Goal: Transaction & Acquisition: Purchase product/service

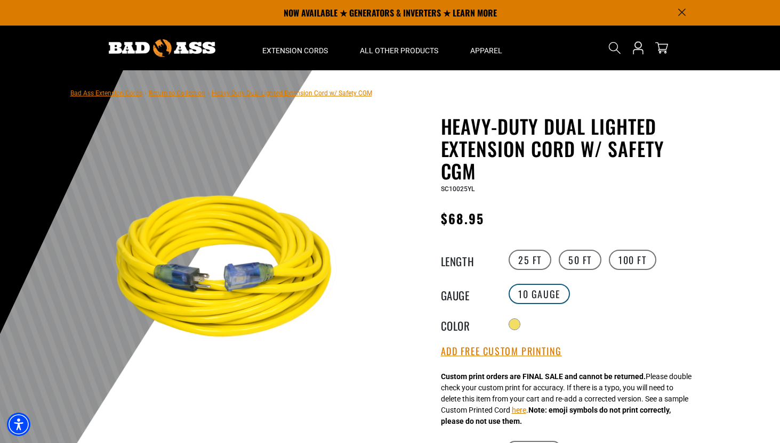
click at [528, 291] on label "10 Gauge" at bounding box center [538, 294] width 61 height 20
click at [466, 298] on legend "Gauge" at bounding box center [467, 294] width 53 height 14
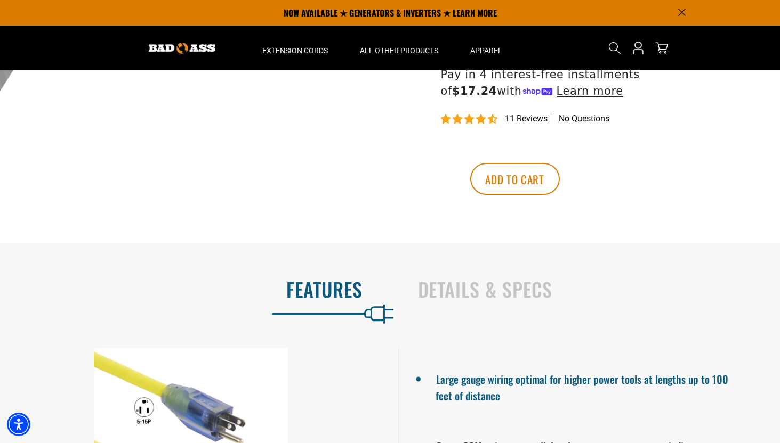
scroll to position [465, 0]
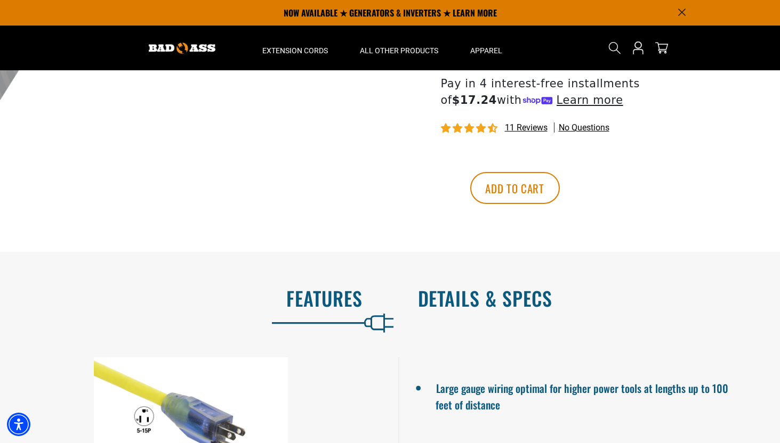
click at [476, 300] on h2 "Details & Specs" at bounding box center [588, 298] width 340 height 22
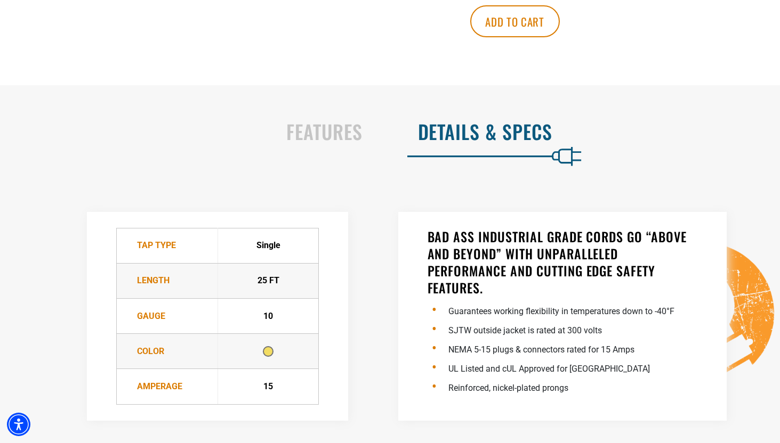
scroll to position [634, 0]
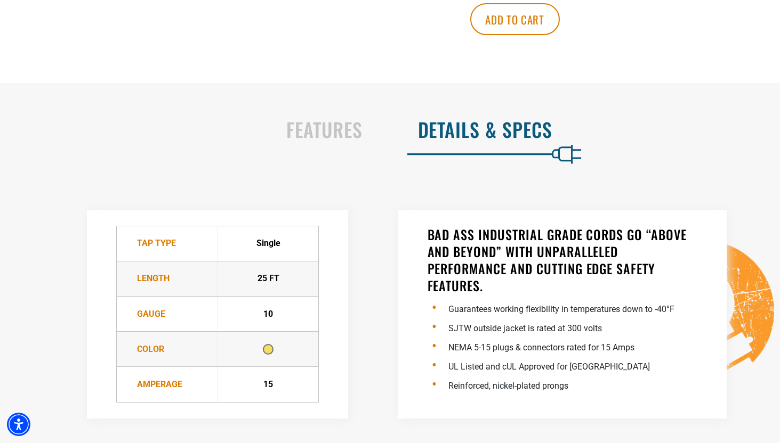
click at [274, 316] on div "10" at bounding box center [269, 314] width 100 height 13
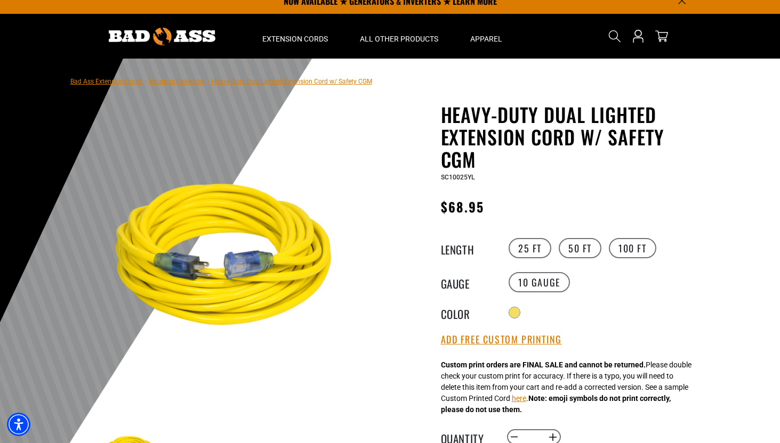
scroll to position [0, 0]
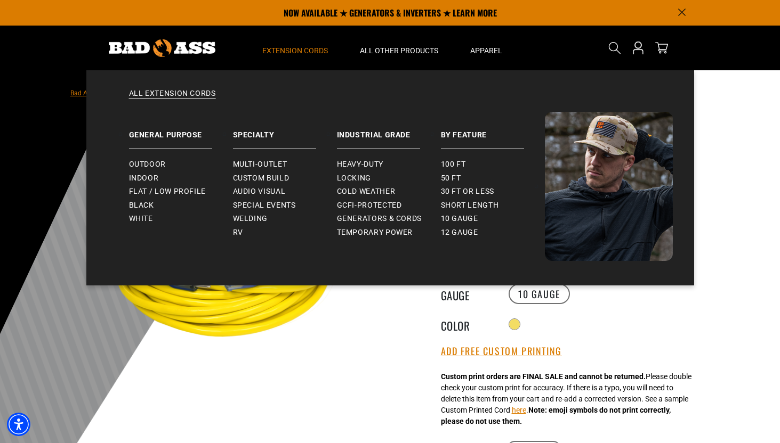
click at [300, 55] on span "Extension Cords" at bounding box center [295, 51] width 66 height 10
click at [450, 178] on span "50 ft" at bounding box center [451, 179] width 20 height 10
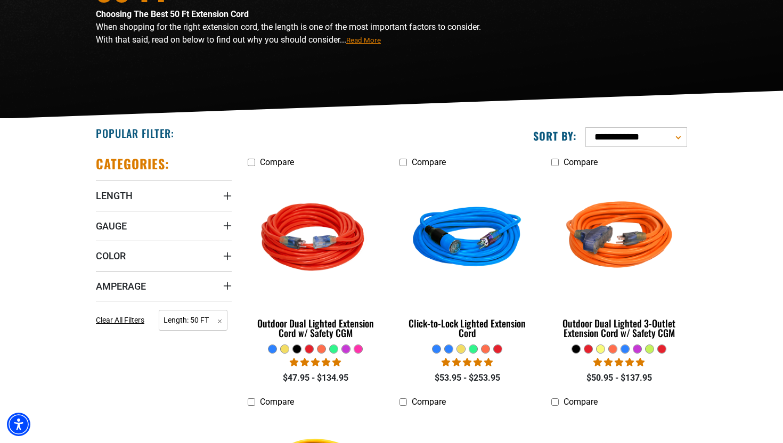
scroll to position [154, 0]
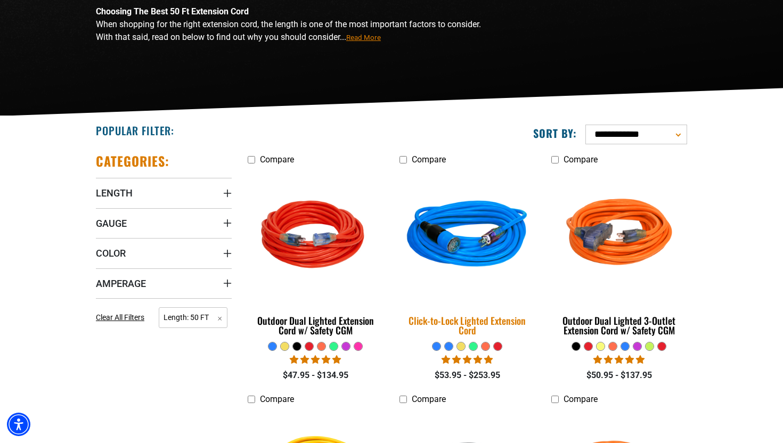
click at [466, 236] on img at bounding box center [467, 236] width 149 height 136
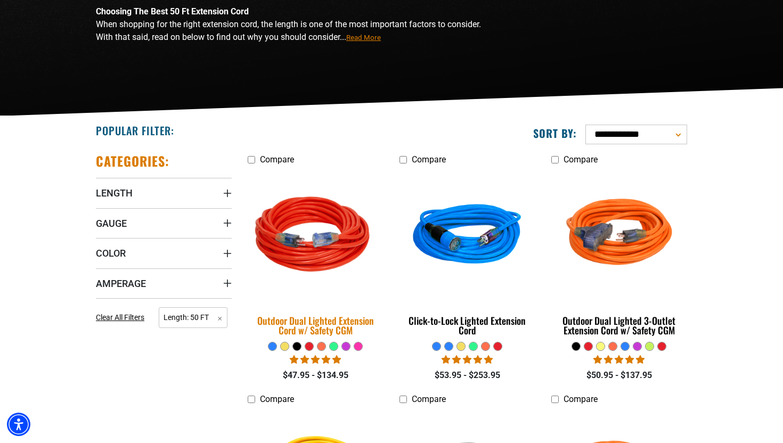
click at [309, 328] on div "Outdoor Dual Lighted Extension Cord w/ Safety CGM" at bounding box center [316, 325] width 136 height 19
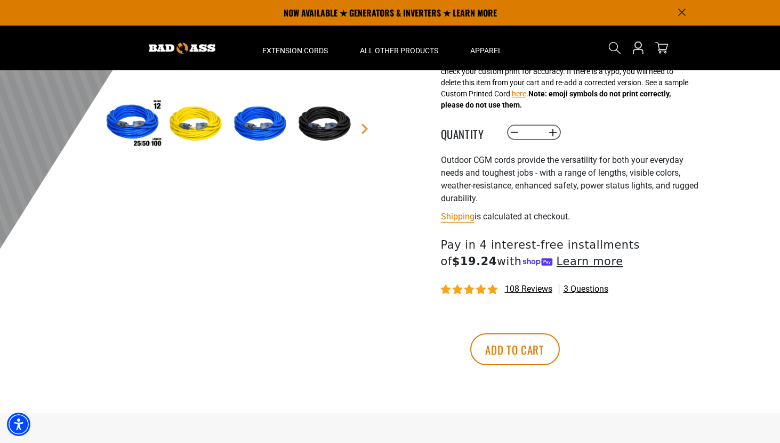
scroll to position [308, 0]
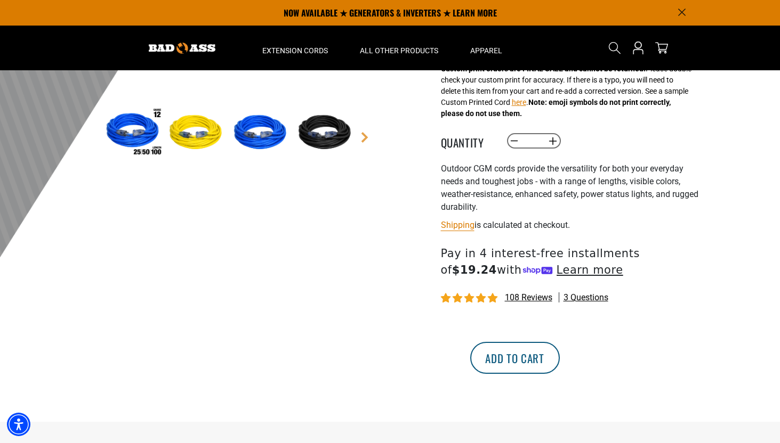
click at [560, 359] on button "Add to cart" at bounding box center [515, 358] width 90 height 32
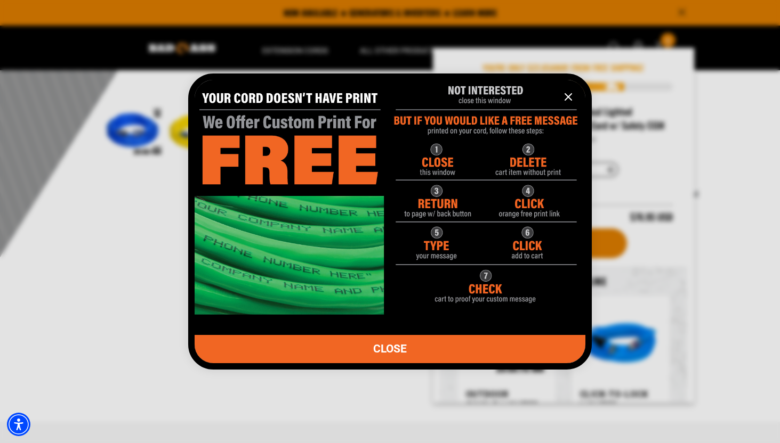
click at [564, 95] on icon "information" at bounding box center [568, 97] width 13 height 13
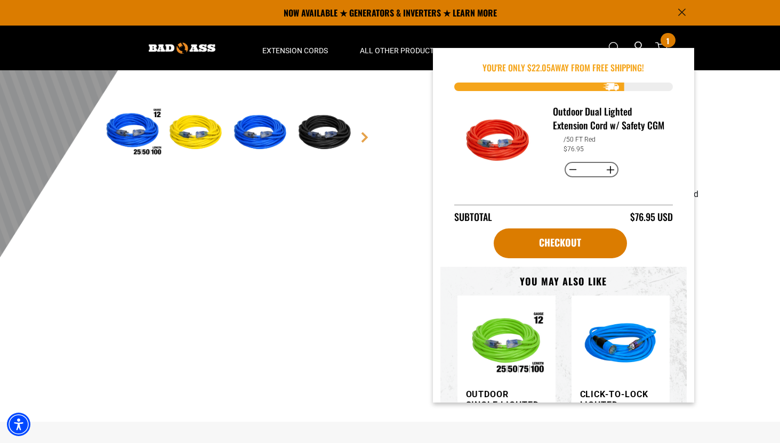
click at [726, 132] on div at bounding box center [390, 23] width 780 height 522
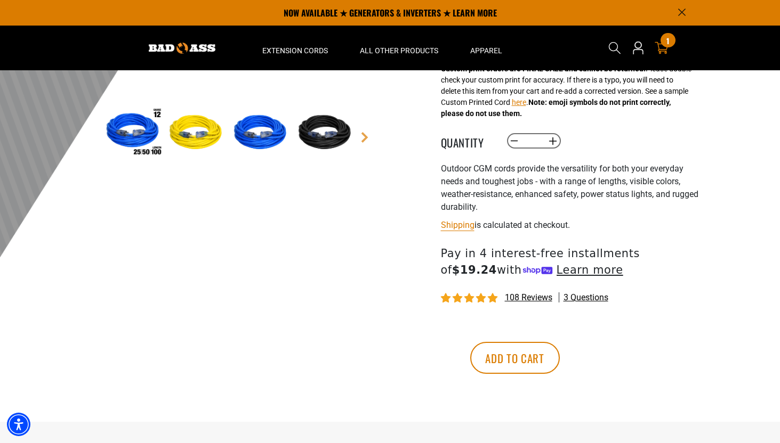
click at [667, 45] on span "1" at bounding box center [667, 41] width 3 height 8
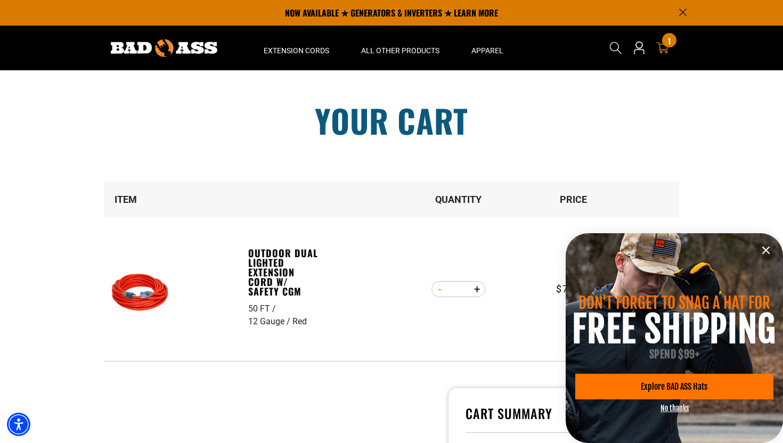
click at [443, 290] on button "Decrease quantity for Outdoor Dual Lighted Extension Cord w/ Safety CGM" at bounding box center [440, 289] width 17 height 18
type input "*"
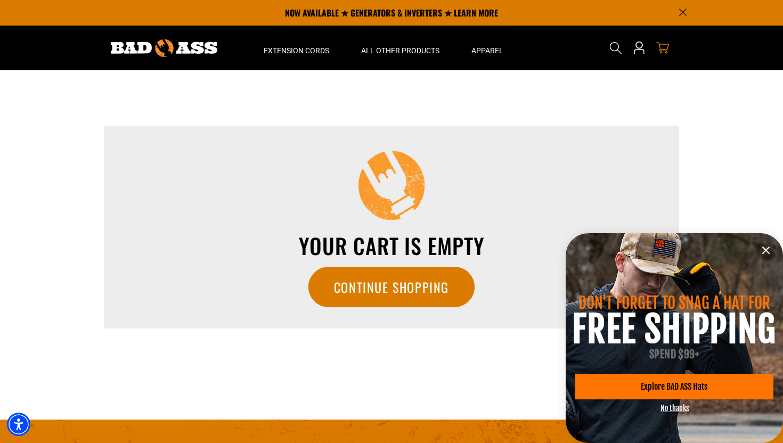
click at [764, 250] on icon "information" at bounding box center [766, 250] width 13 height 13
